Goal: Ask a question

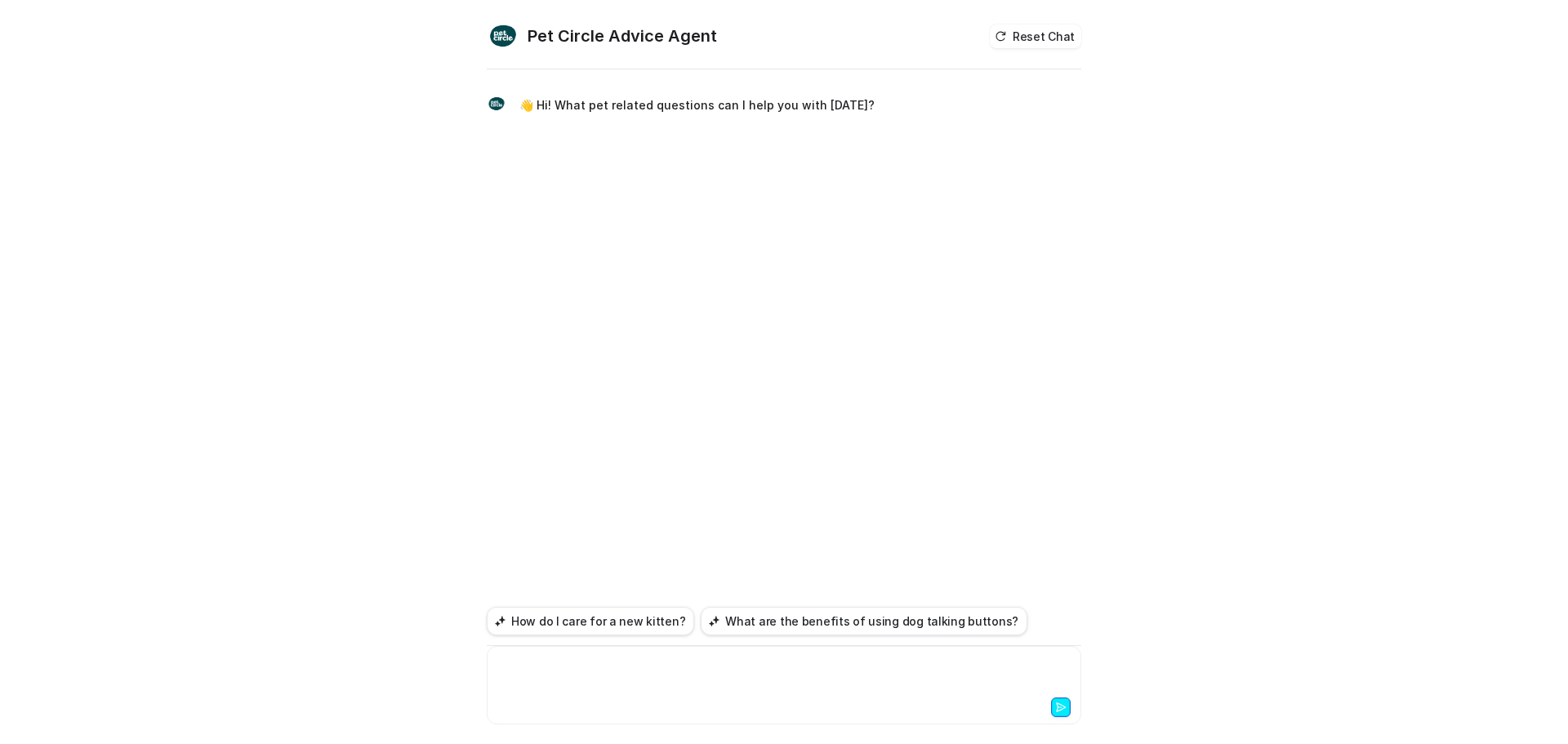
click at [680, 676] on div at bounding box center [784, 675] width 586 height 38
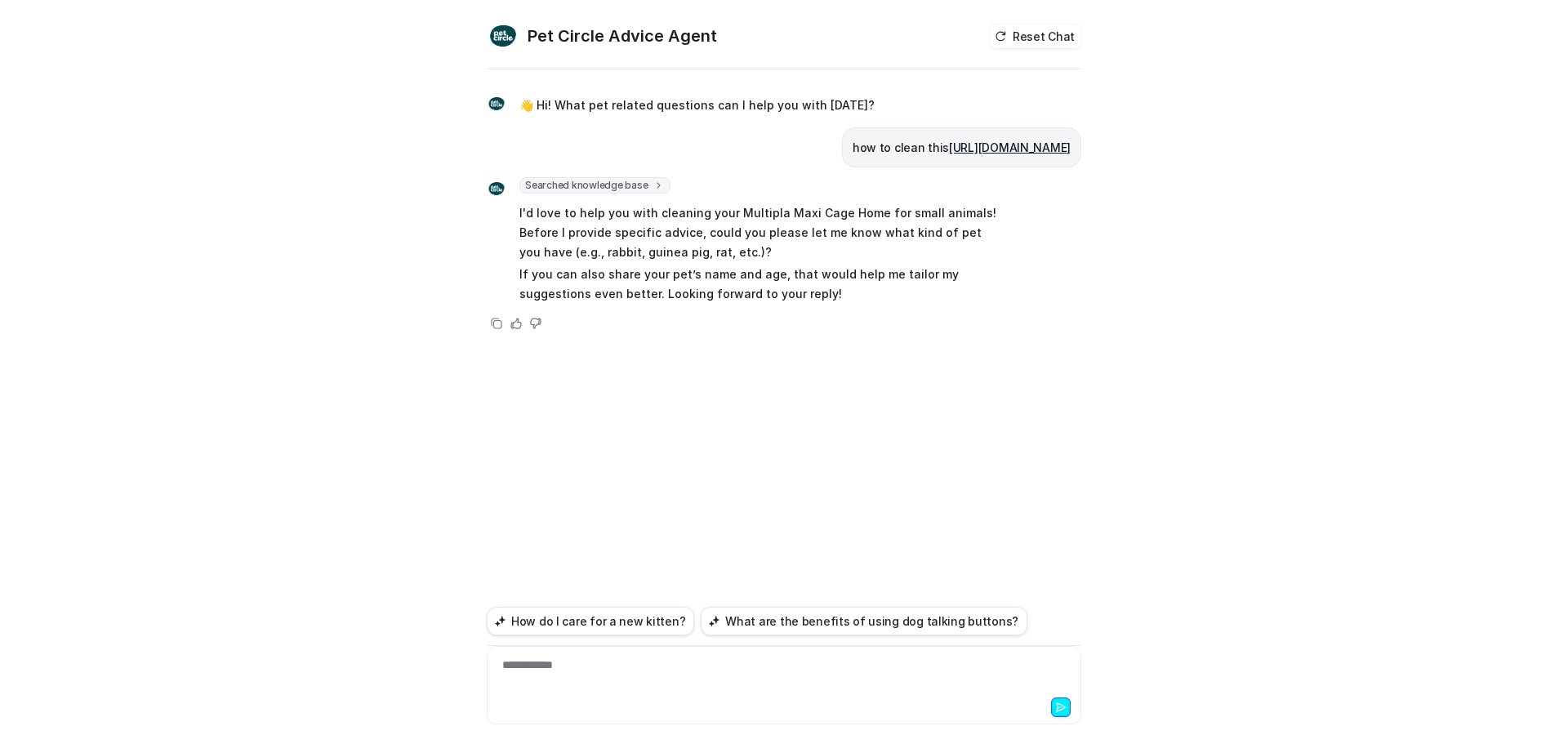
click at [644, 262] on p "I'd love to help you with cleaning your Multipla Maxi Cage Home for small anima…" at bounding box center [759, 232] width 478 height 58
copy p "guinea"
click at [676, 262] on p "I'd love to help you with cleaning your Multipla Maxi Cage Home for small anima…" at bounding box center [759, 232] width 478 height 58
drag, startPoint x: 671, startPoint y: 331, endPoint x: 617, endPoint y: 333, distance: 54.0
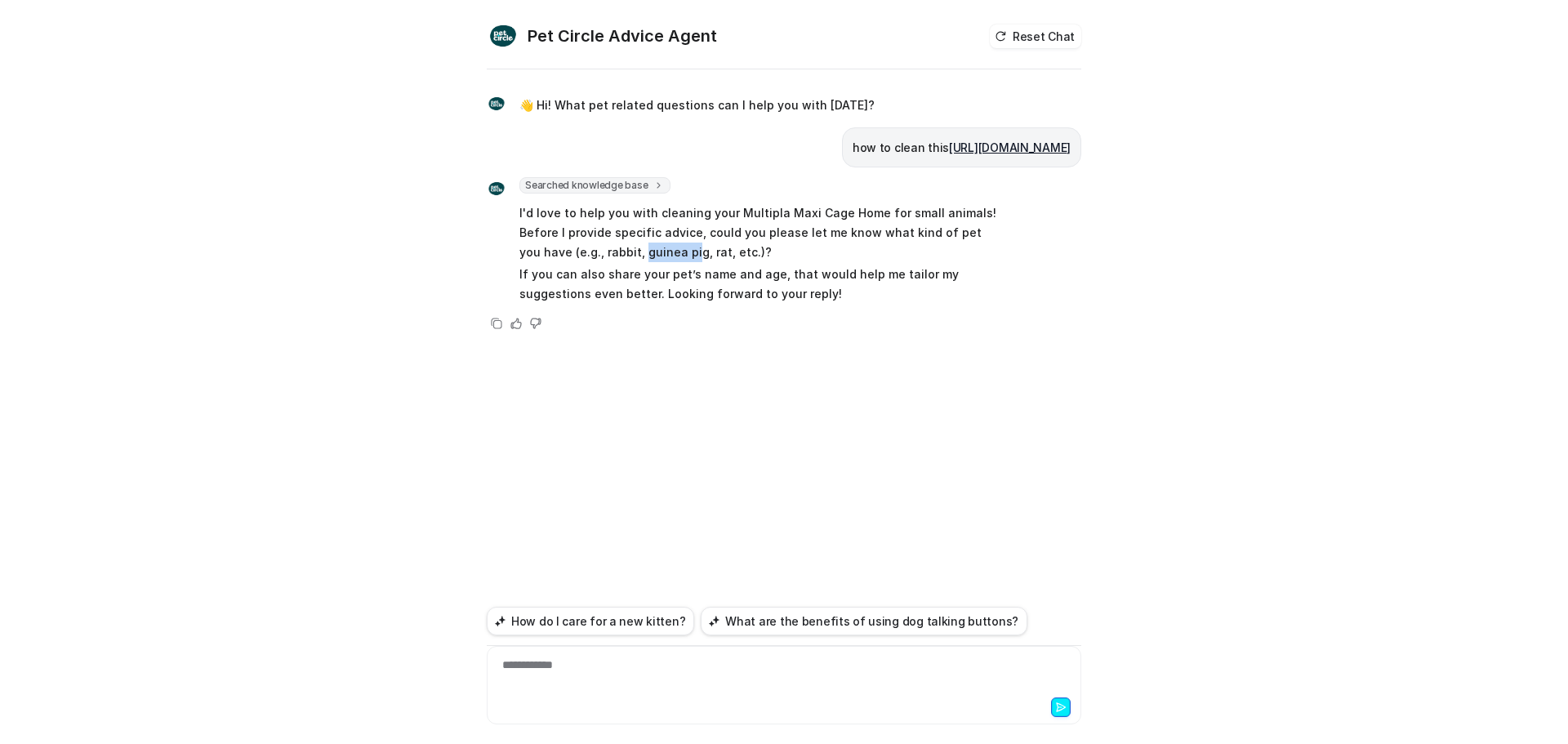
click at [617, 262] on p "I'd love to help you with cleaning your Multipla Maxi Cage Home for small anima…" at bounding box center [759, 232] width 478 height 58
copy p "guinea pi"
click at [583, 673] on div "**********" at bounding box center [784, 675] width 586 height 38
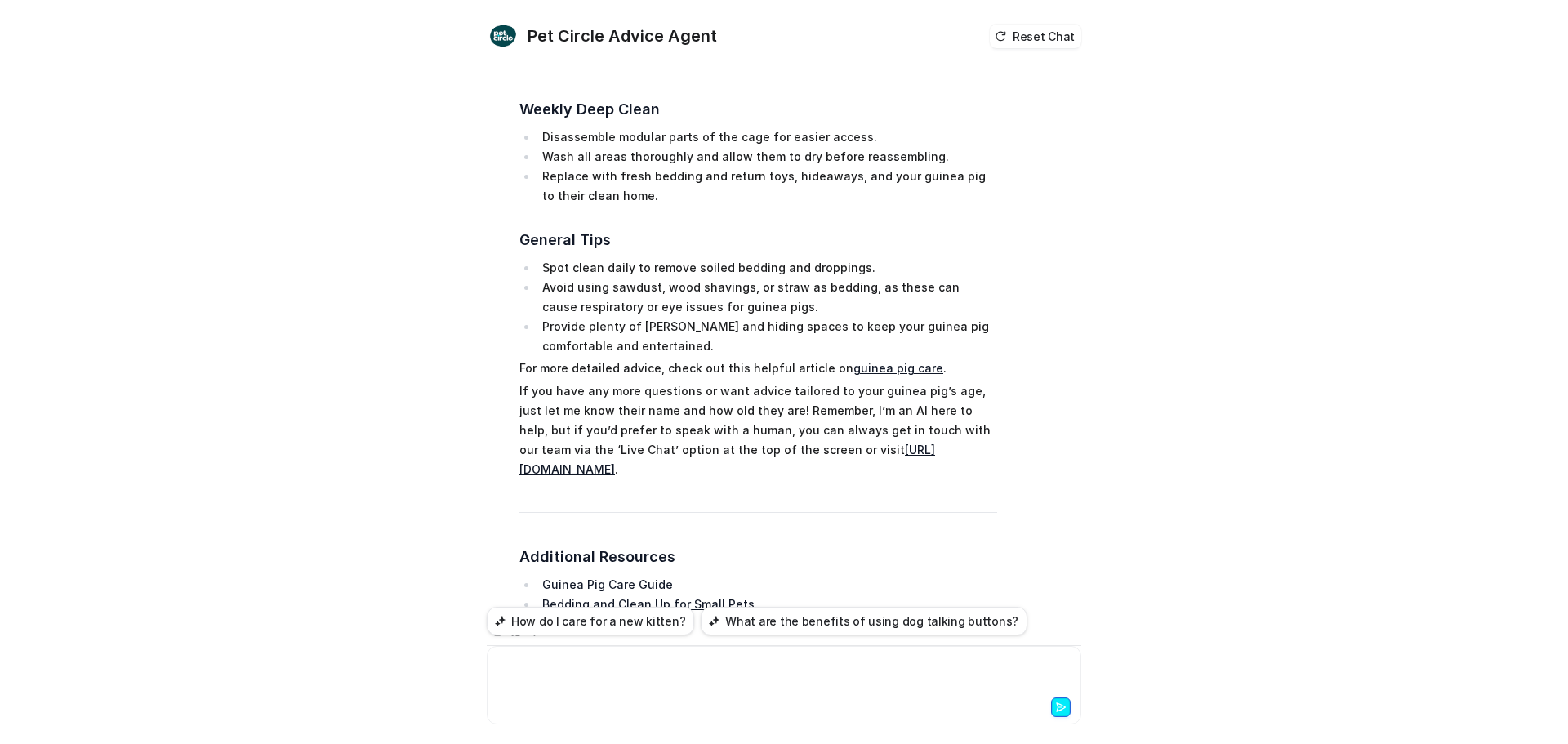
click at [640, 670] on div at bounding box center [784, 675] width 586 height 38
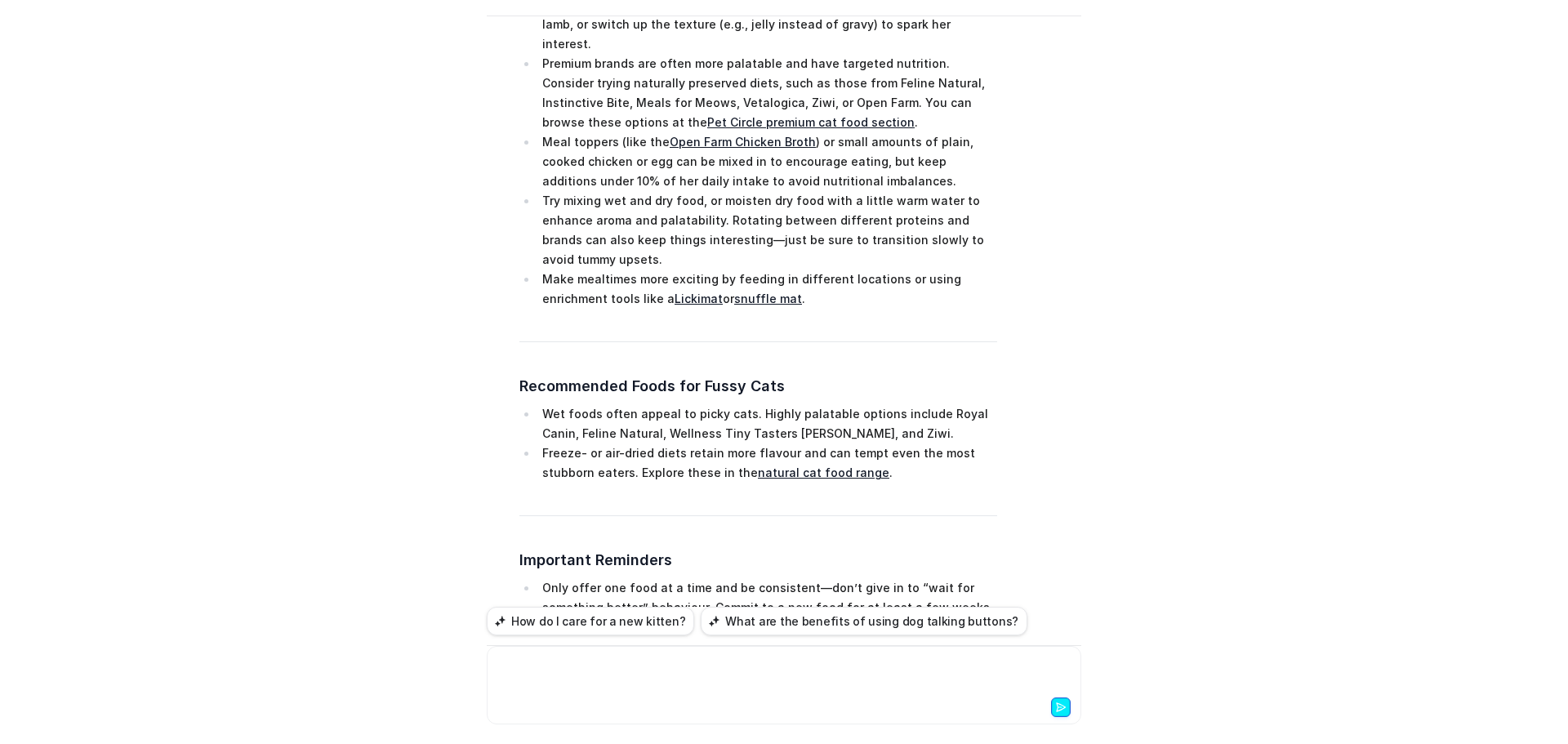
scroll to position [1501, 0]
